Goal: Obtain resource: Download file/media

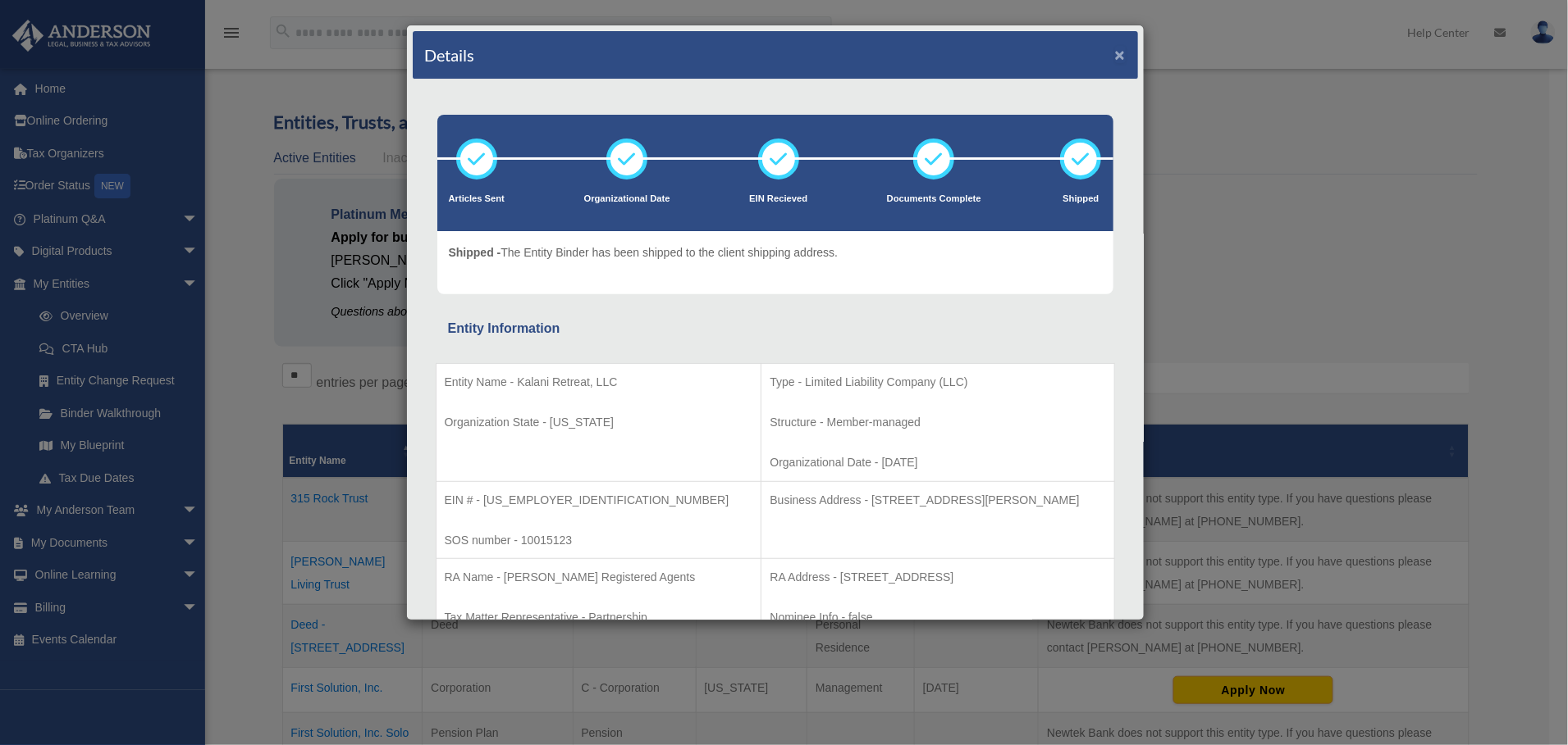
click at [1115, 51] on button "×" at bounding box center [1120, 54] width 10 height 18
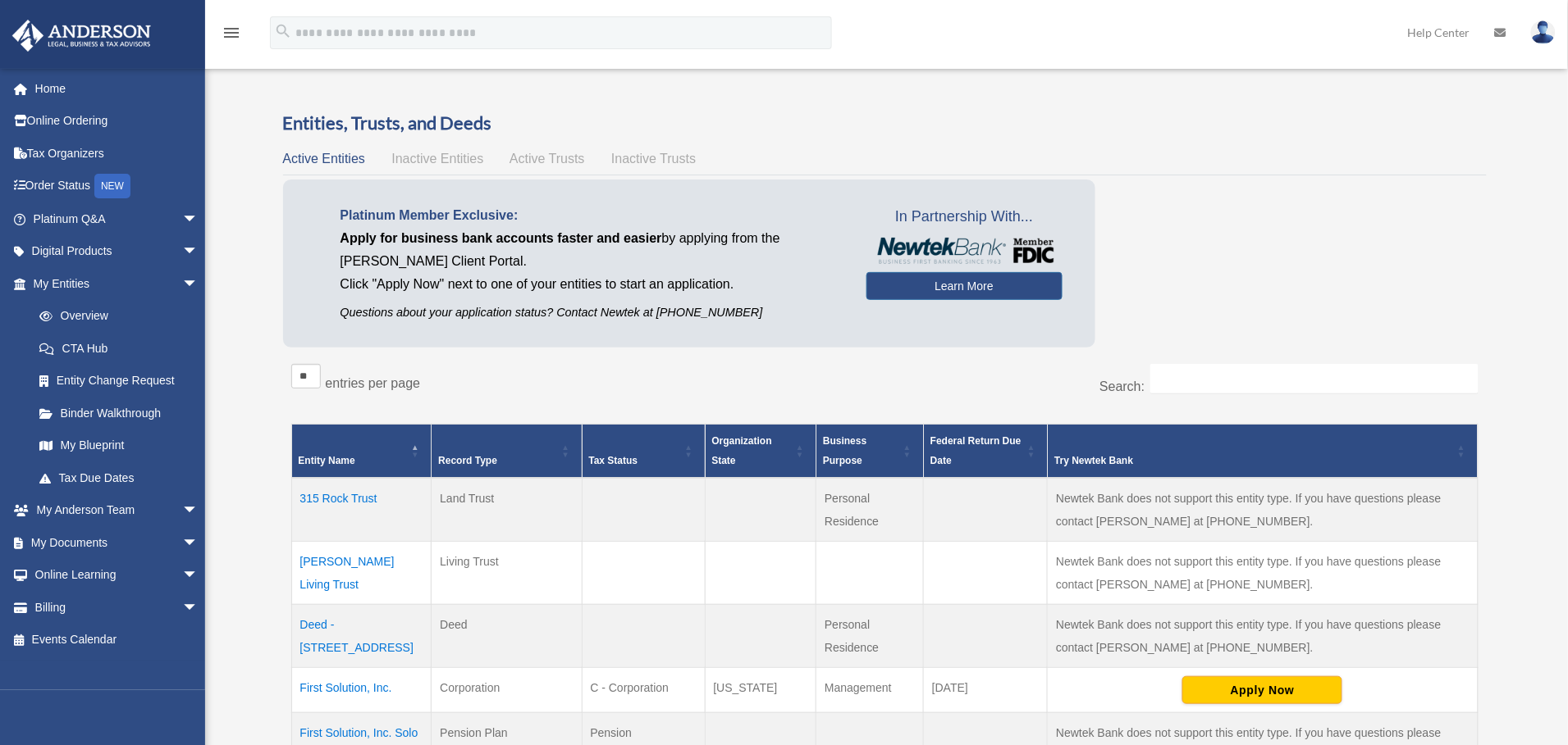
click at [182, 548] on span "arrow_drop_down" at bounding box center [198, 543] width 32 height 33
click at [75, 573] on link "Box" at bounding box center [123, 575] width 201 height 32
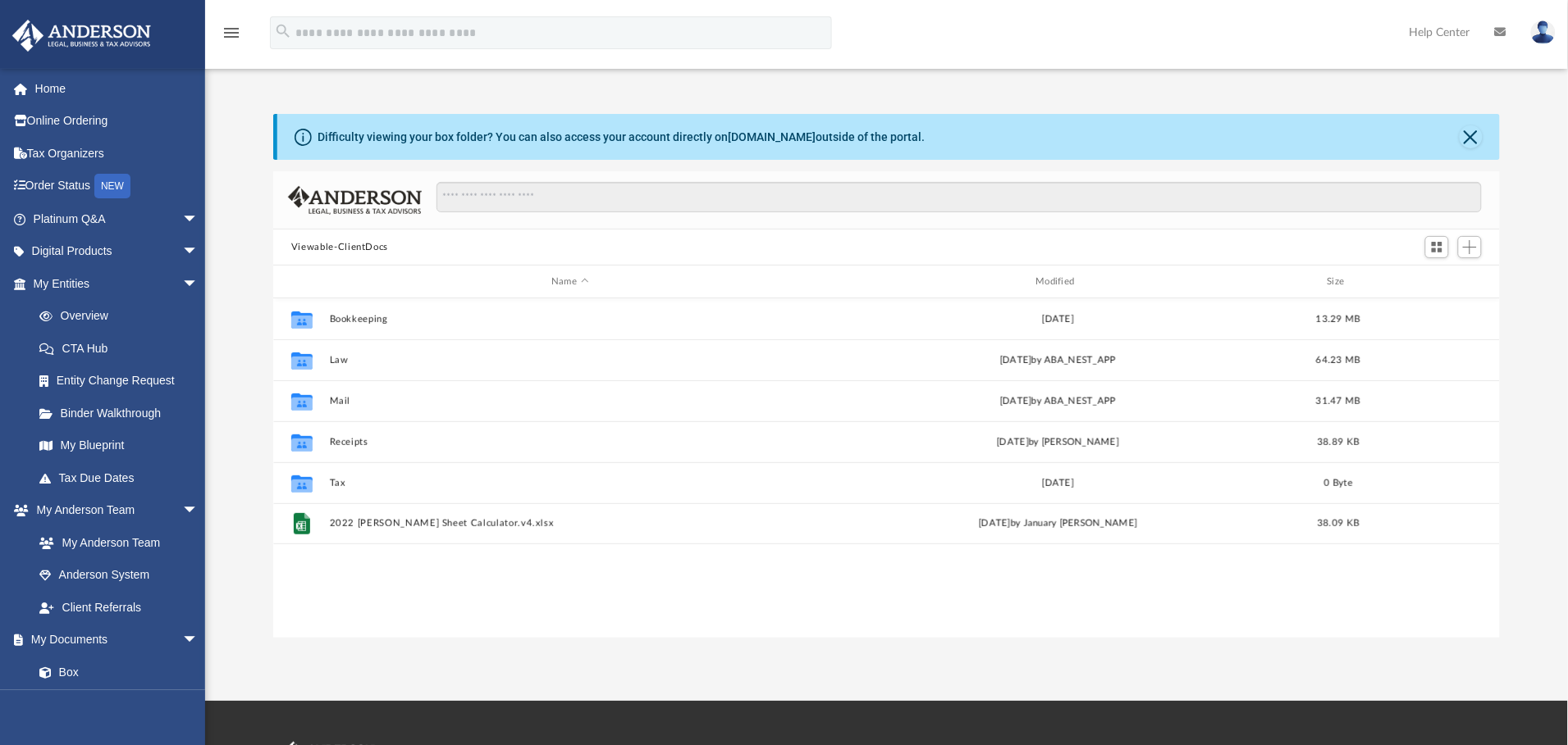
scroll to position [353, 1208]
click at [331, 361] on button "Law" at bounding box center [570, 360] width 481 height 10
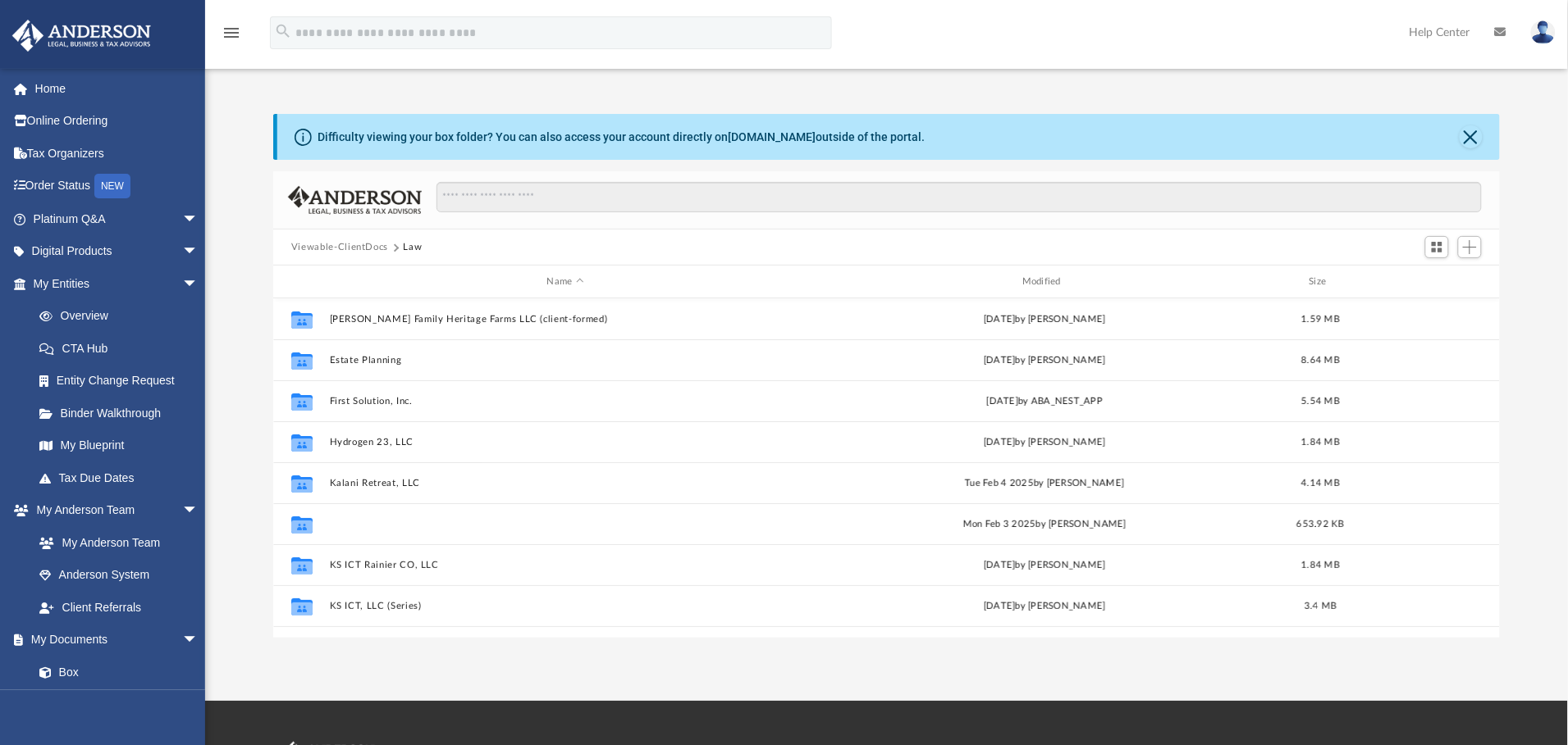
click at [399, 525] on button "Kingdom First Holding Solutions, LLC" at bounding box center [565, 524] width 472 height 10
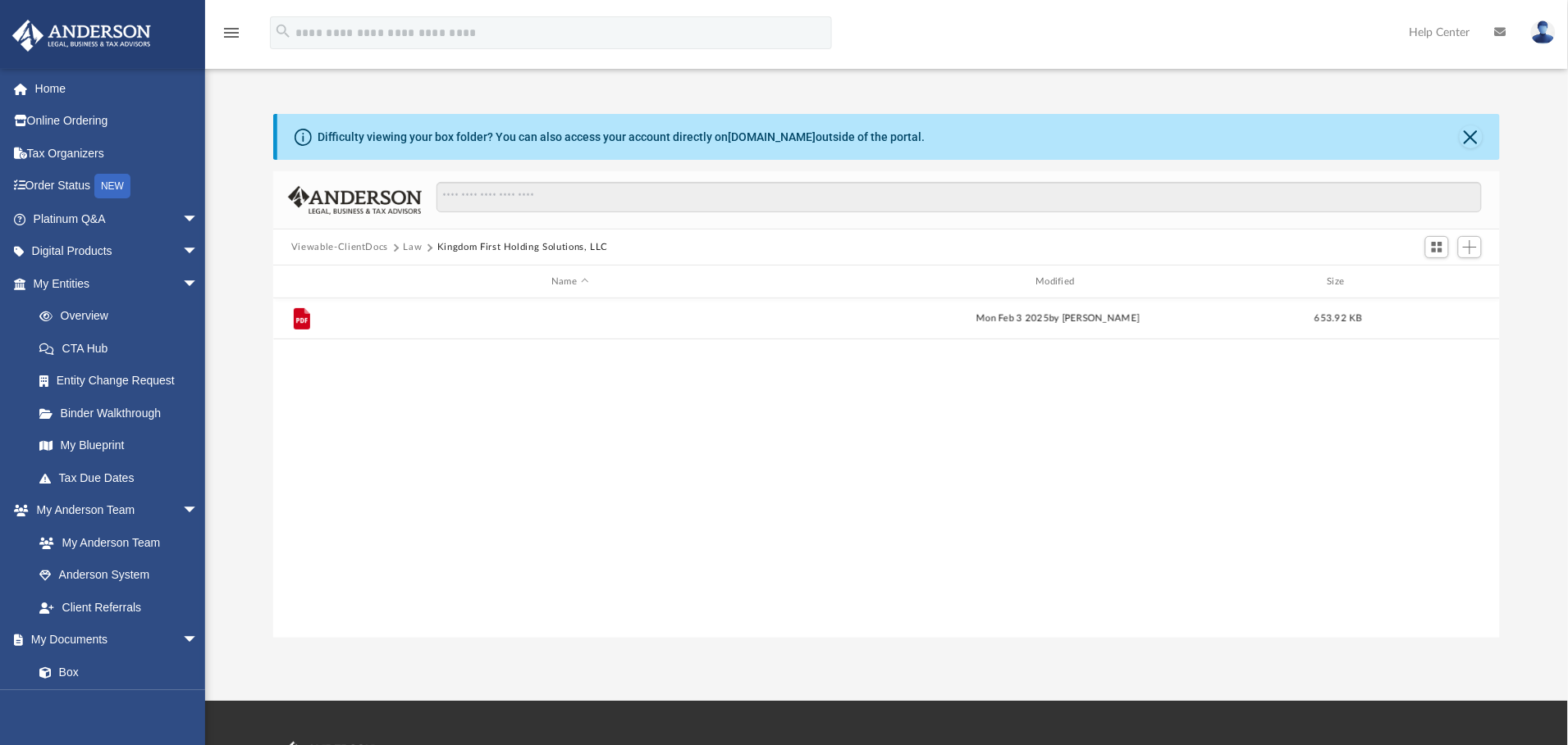
click at [414, 314] on button "Kingdom First Holding Solutions, LLC - Binder Documents.pdf" at bounding box center [570, 318] width 481 height 10
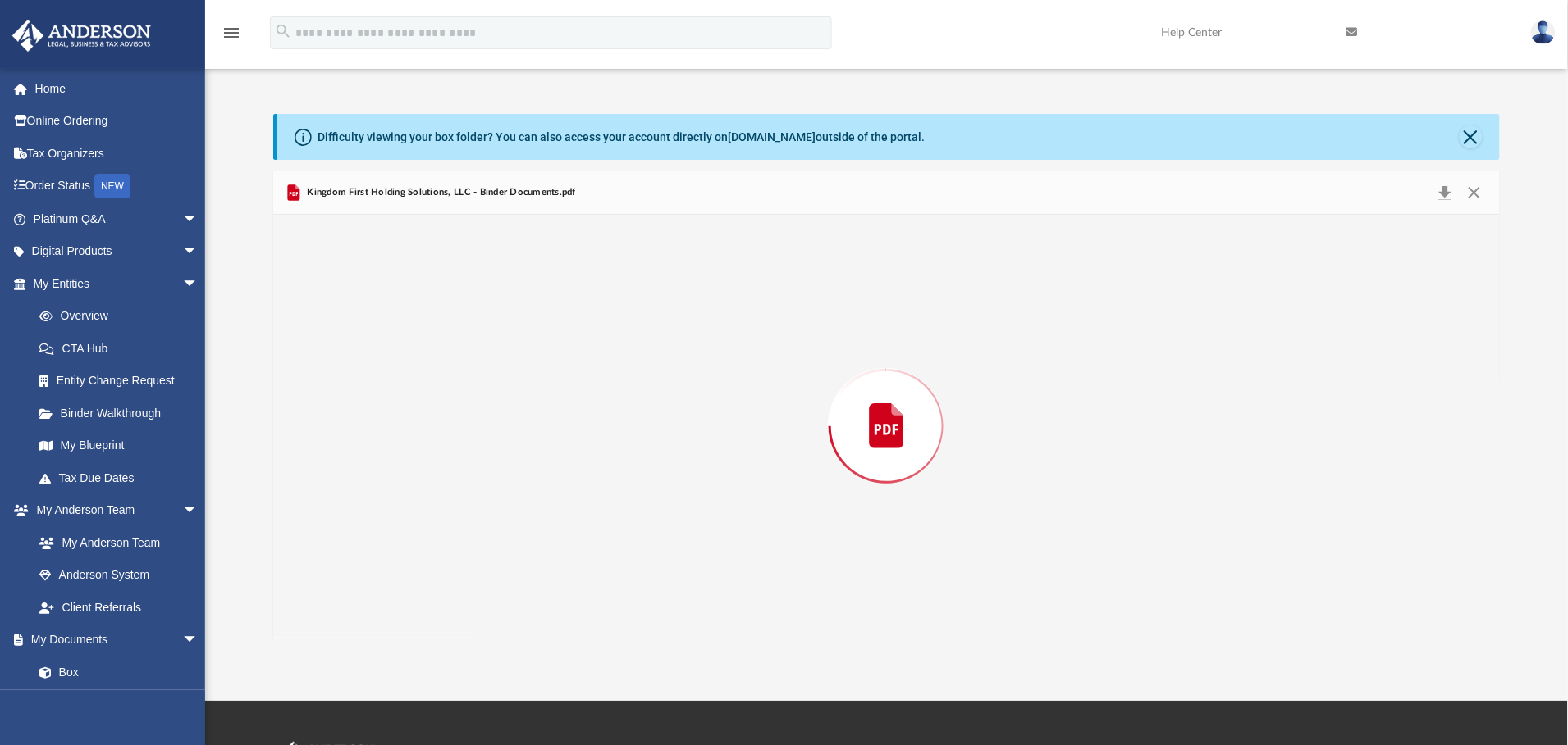
scroll to position [1107, 0]
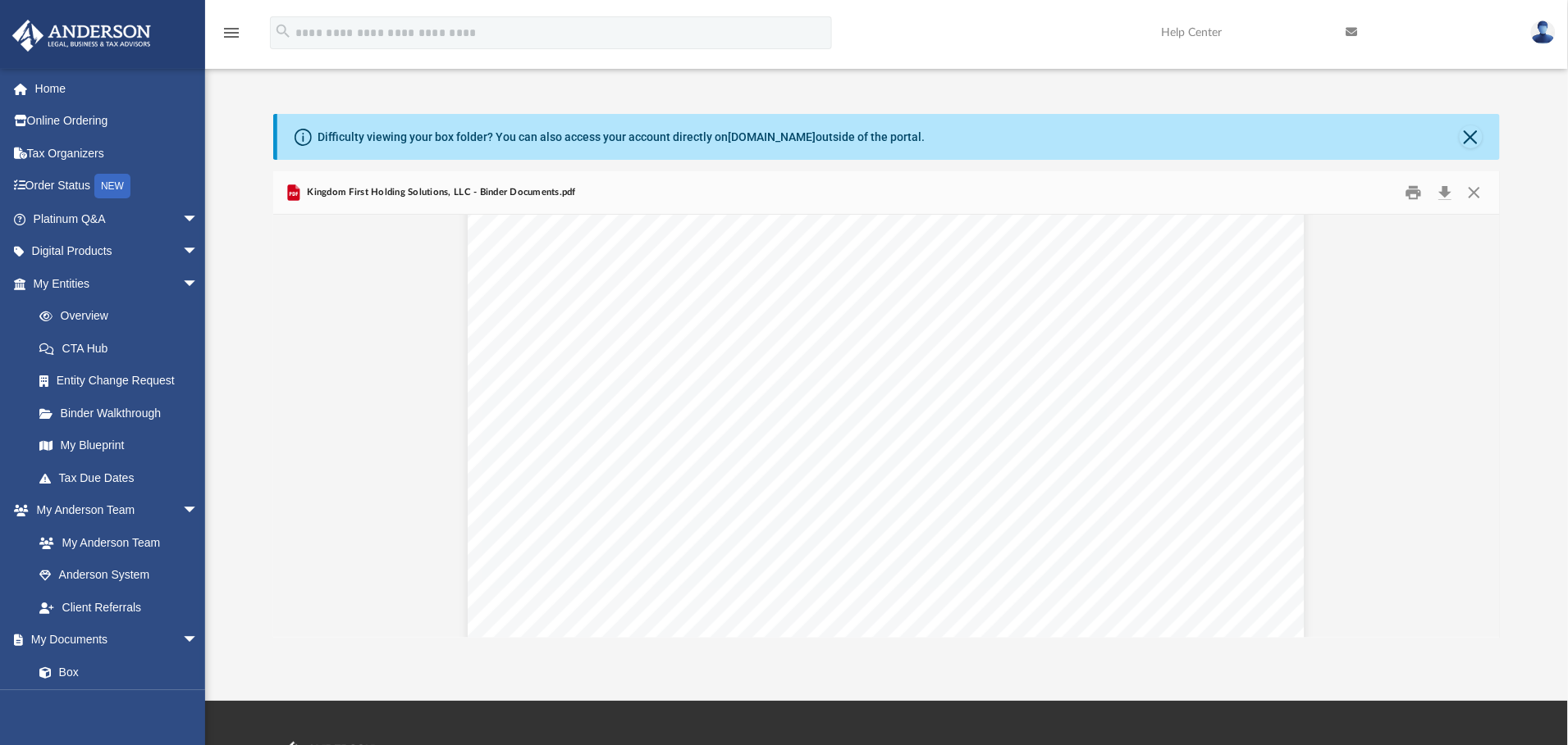
scroll to position [7996, 0]
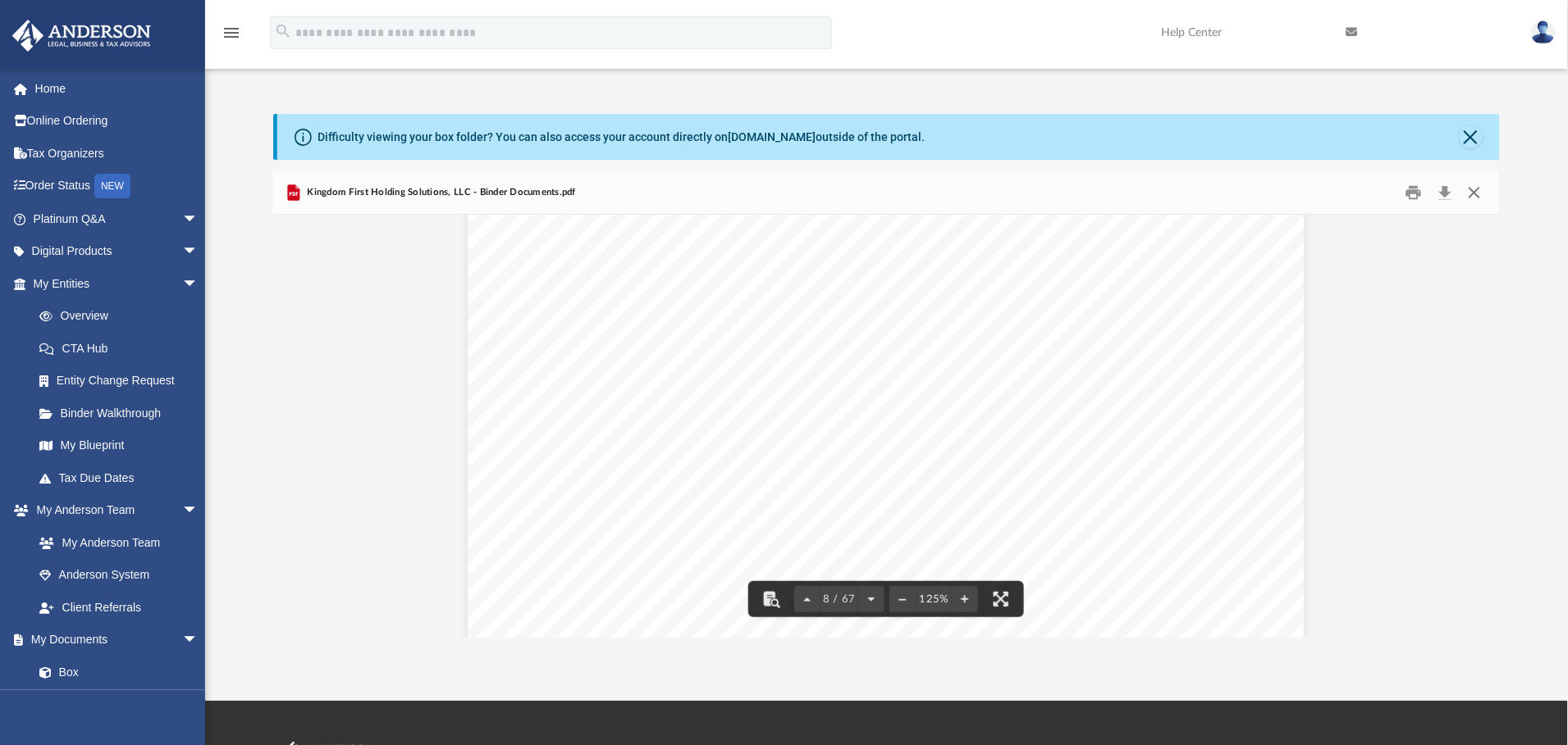
click at [1472, 187] on button "Close" at bounding box center [1474, 192] width 30 height 25
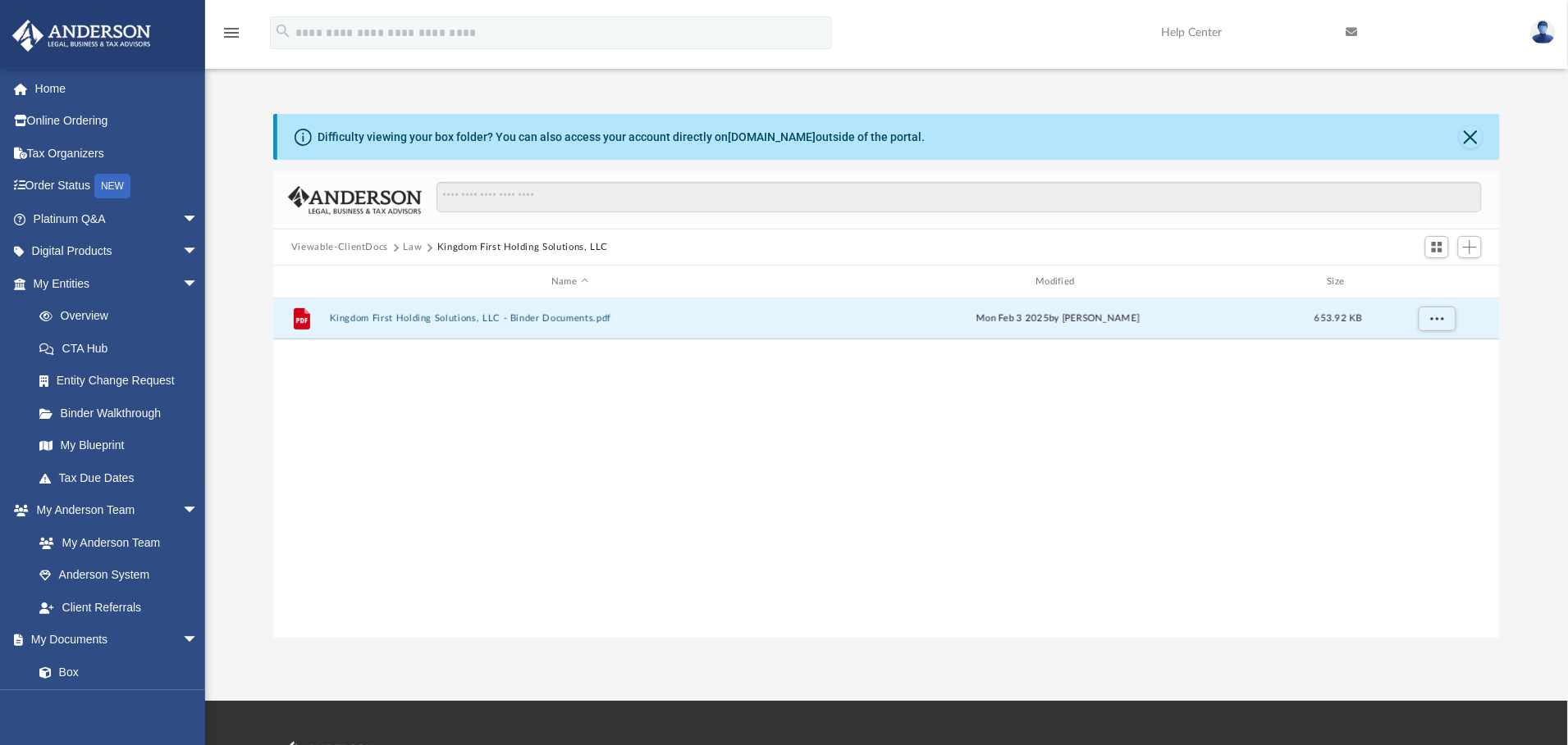
click at [412, 243] on button "Law" at bounding box center [413, 248] width 19 height 15
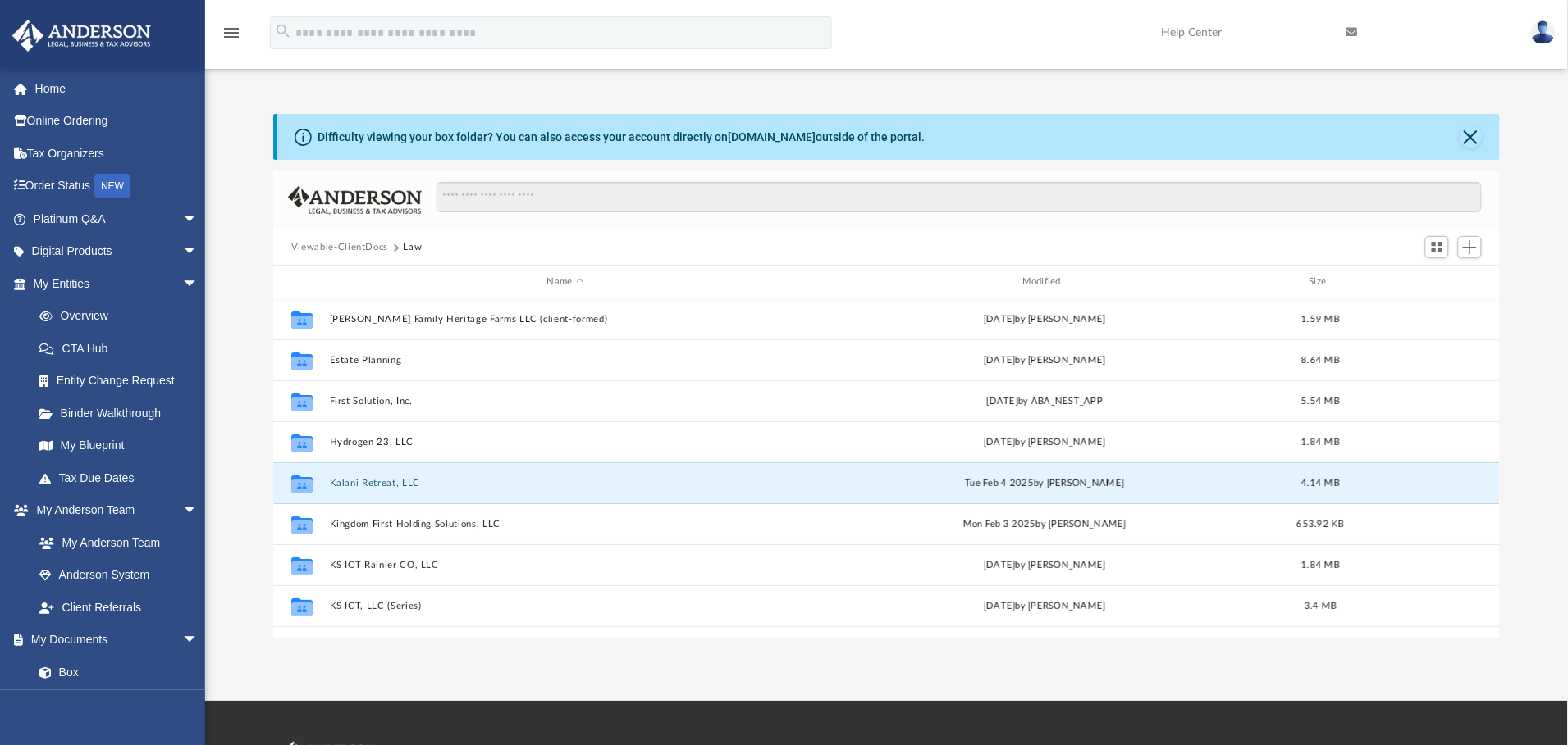
click at [356, 483] on button "Kalani Retreat, LLC" at bounding box center [565, 482] width 472 height 10
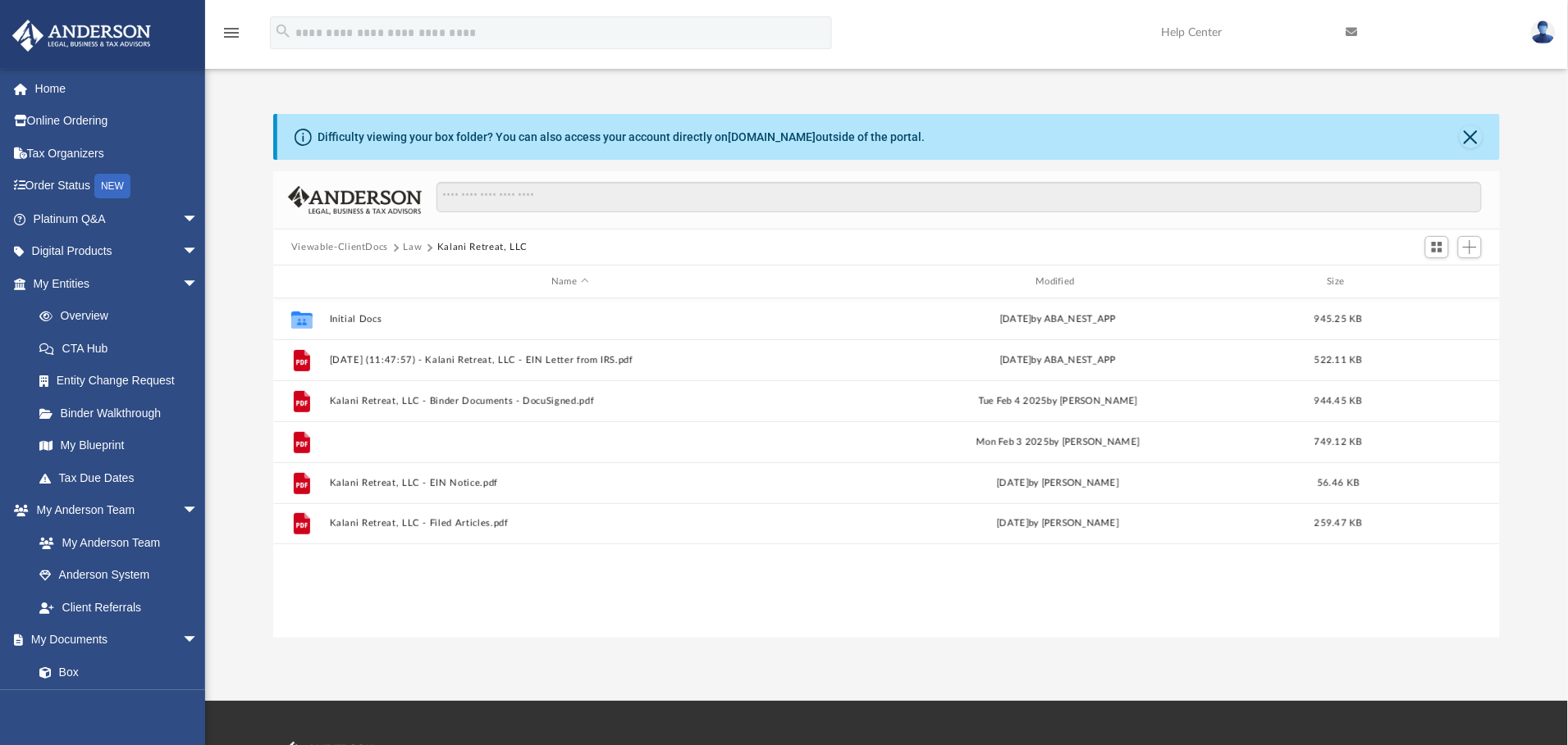
click at [442, 442] on button "Kalani Retreat, LLC - Binder Documents.pdf" at bounding box center [570, 442] width 481 height 10
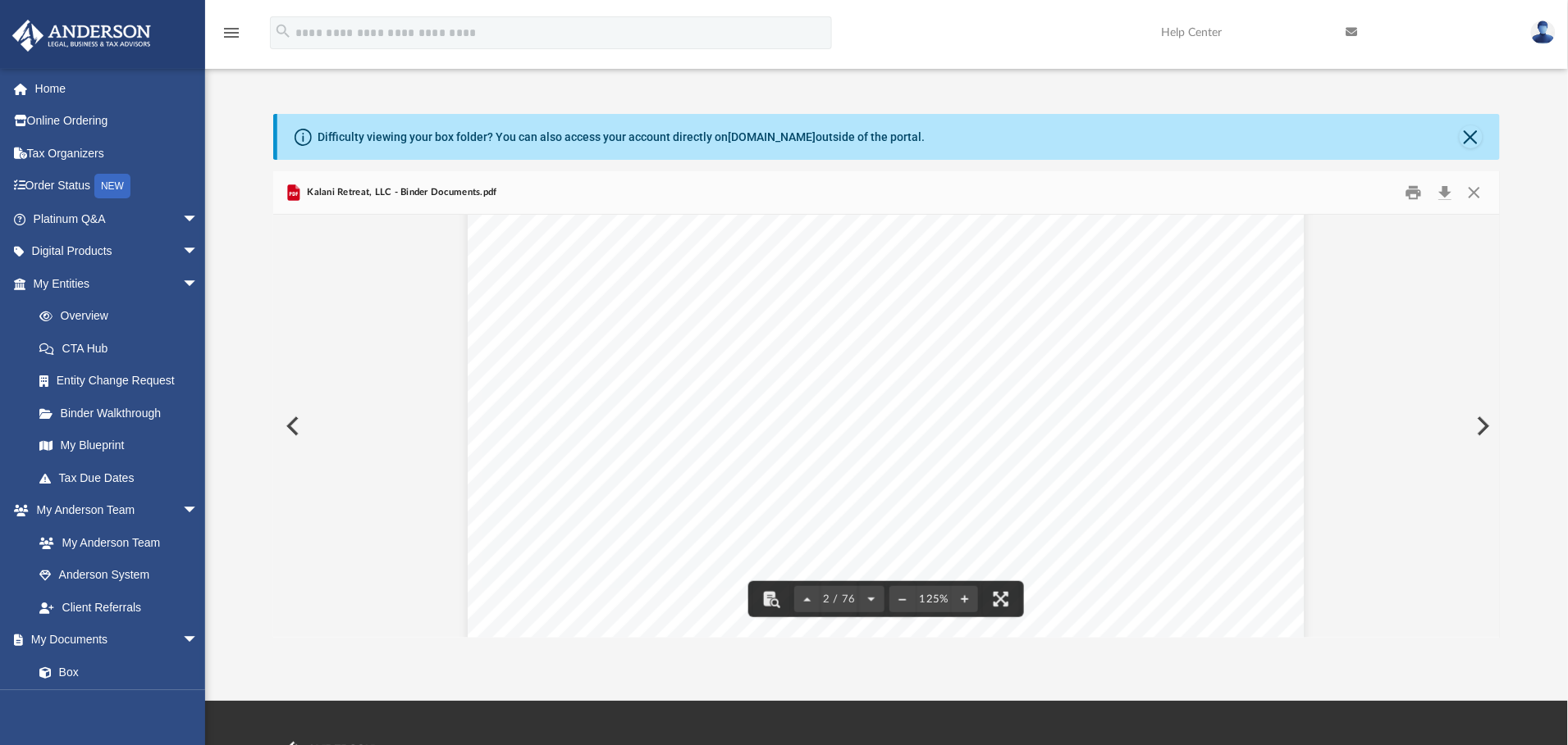
scroll to position [1353, 0]
click at [1137, 380] on div "Overview of Kalani Retreat, LLC Entity Formation Information State of Organizat…" at bounding box center [887, 522] width 837 height 1083
